Goal: Contribute content

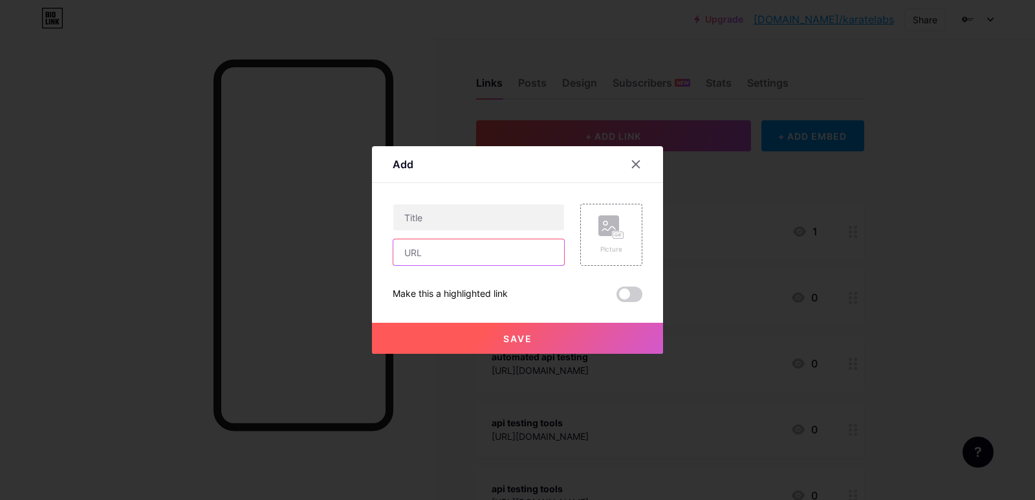
click at [404, 254] on input "text" at bounding box center [478, 252] width 171 height 26
paste input "[URL][DOMAIN_NAME]"
type input "[URL][DOMAIN_NAME]"
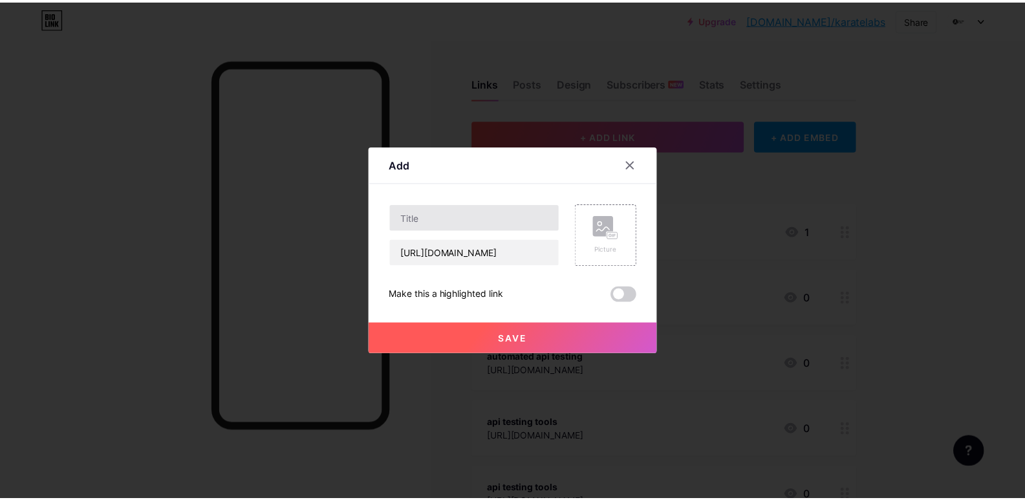
scroll to position [0, 0]
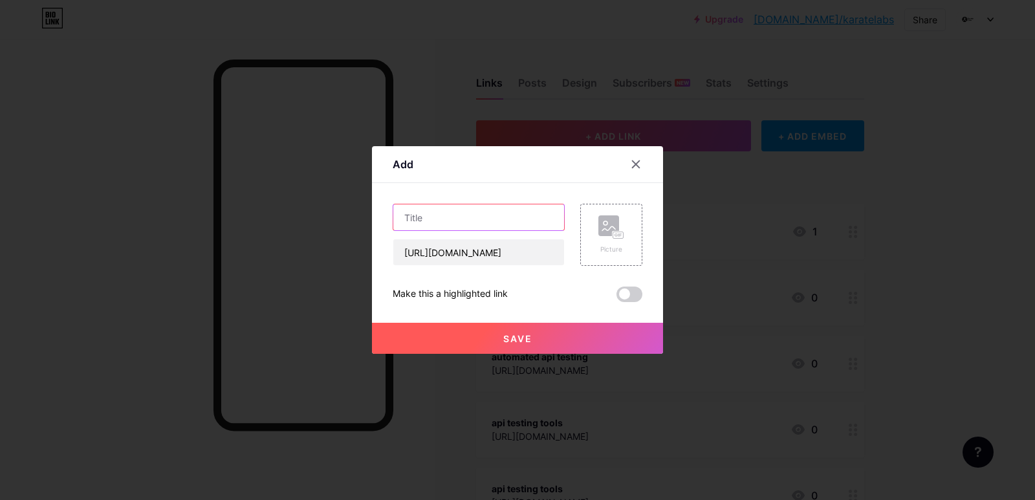
drag, startPoint x: 430, startPoint y: 221, endPoint x: 463, endPoint y: 245, distance: 41.1
click at [431, 221] on input "text" at bounding box center [478, 217] width 171 height 26
paste input "automated api testing"
type input "automated api testing"
click at [503, 340] on span "Save" at bounding box center [517, 338] width 29 height 11
